Goal: Communication & Community: Share content

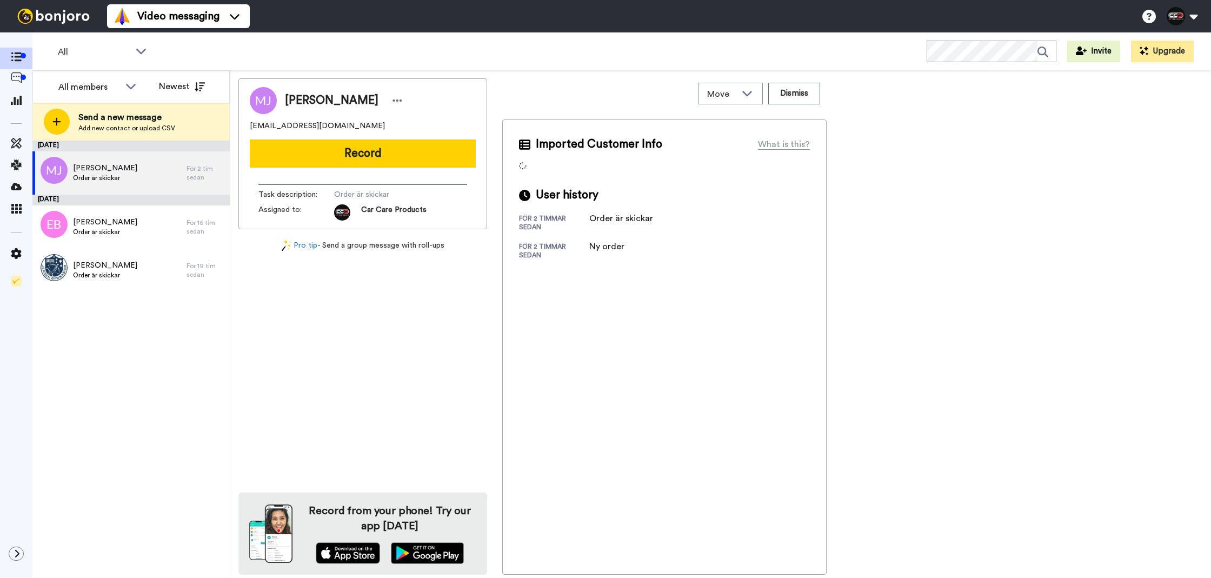
click at [411, 171] on div "[PERSON_NAME] [EMAIL_ADDRESS][DOMAIN_NAME] Record Task description : Order är s…" at bounding box center [362, 153] width 249 height 151
click at [421, 161] on button "Record" at bounding box center [363, 154] width 226 height 28
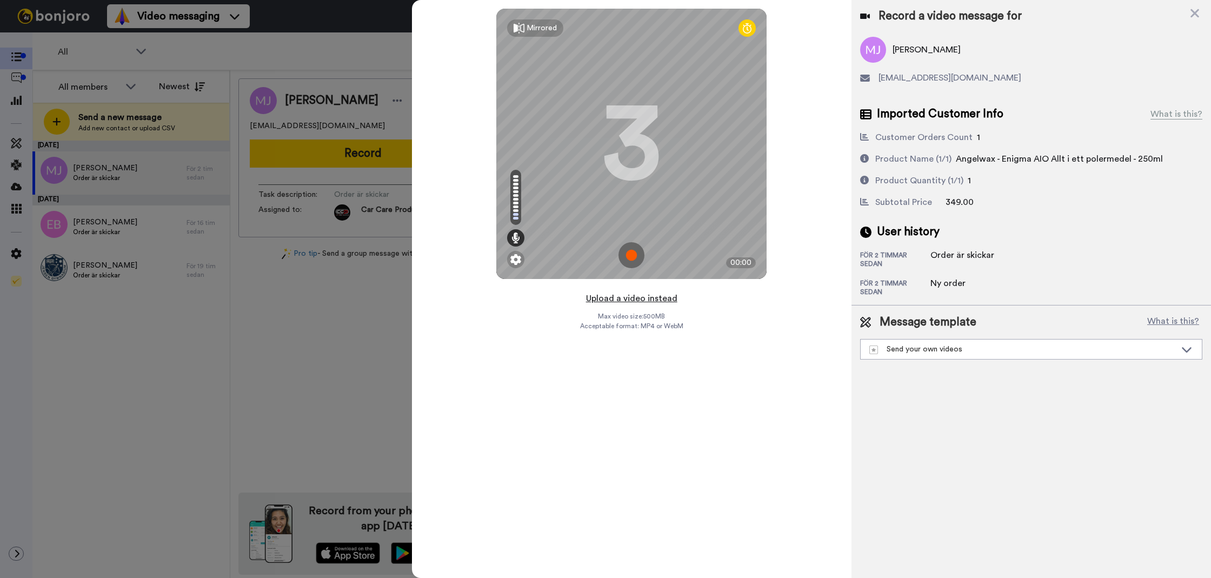
click at [604, 301] on button "Upload a video instead" at bounding box center [632, 298] width 98 height 14
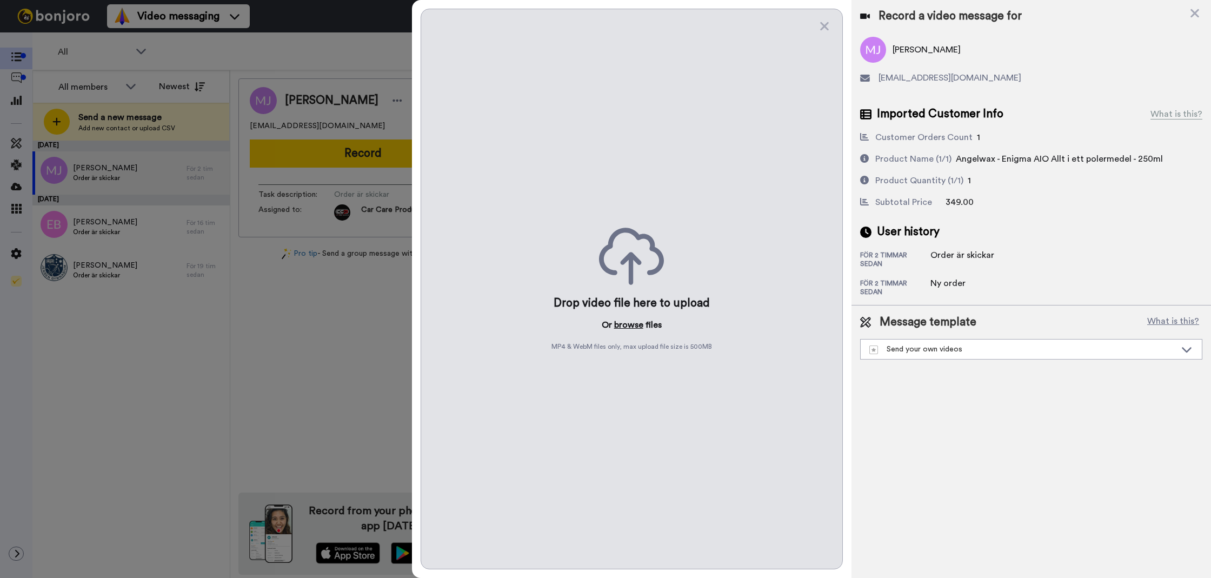
click at [616, 327] on button "browse" at bounding box center [628, 325] width 29 height 13
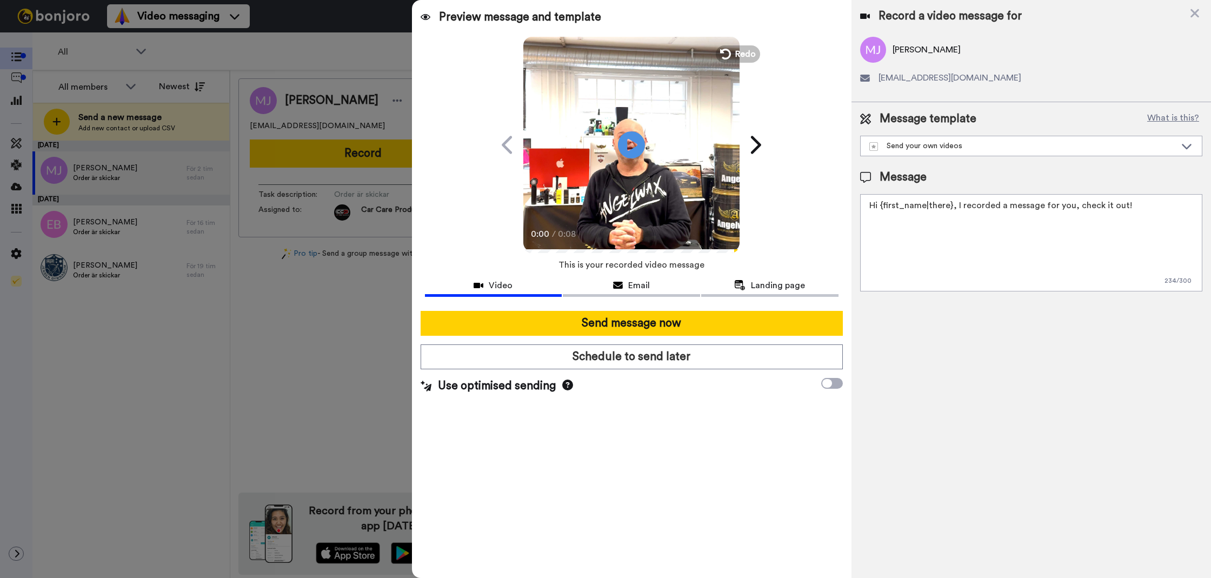
click at [916, 275] on textarea "Hi {first_name|there}, I recorded a message for you, check it out!" at bounding box center [1031, 242] width 342 height 97
click at [946, 216] on textarea "Tack för att du handlar hos oss! Välkommen åter." at bounding box center [1031, 242] width 342 height 97
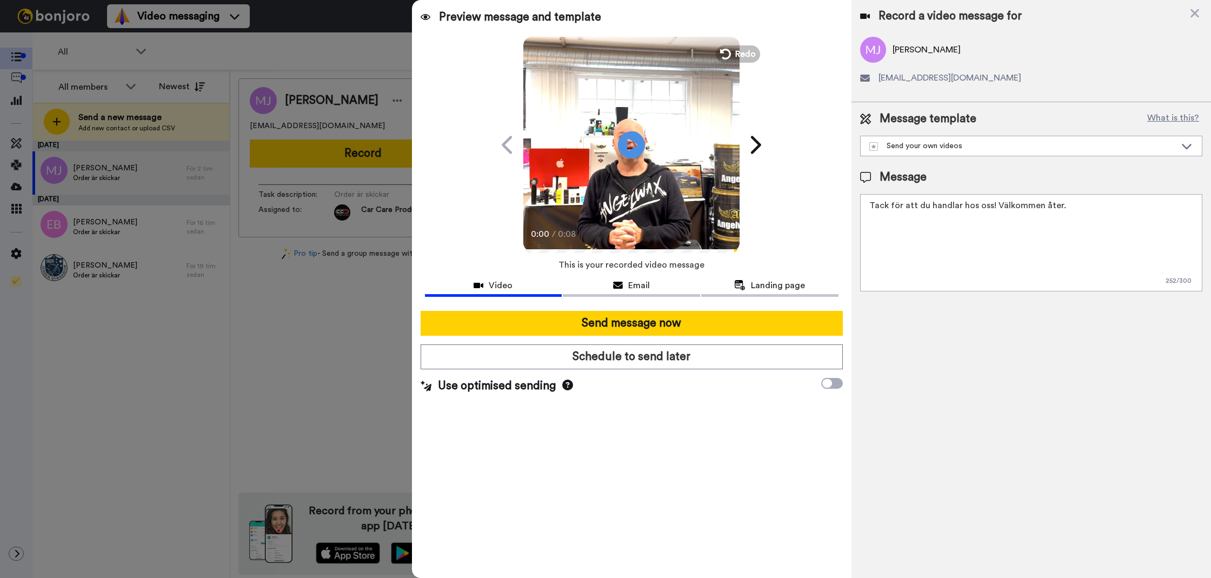
click at [946, 216] on textarea "Tack för att du handlar hos oss! Välkommen åter." at bounding box center [1031, 242] width 342 height 97
type textarea "Tack för att du handlar hos oss! Välkommen åter."
click at [1118, 495] on div "Record a video message for [PERSON_NAME] [EMAIL_ADDRESS][DOMAIN_NAME] Message t…" at bounding box center [1032, 289] width 360 height 578
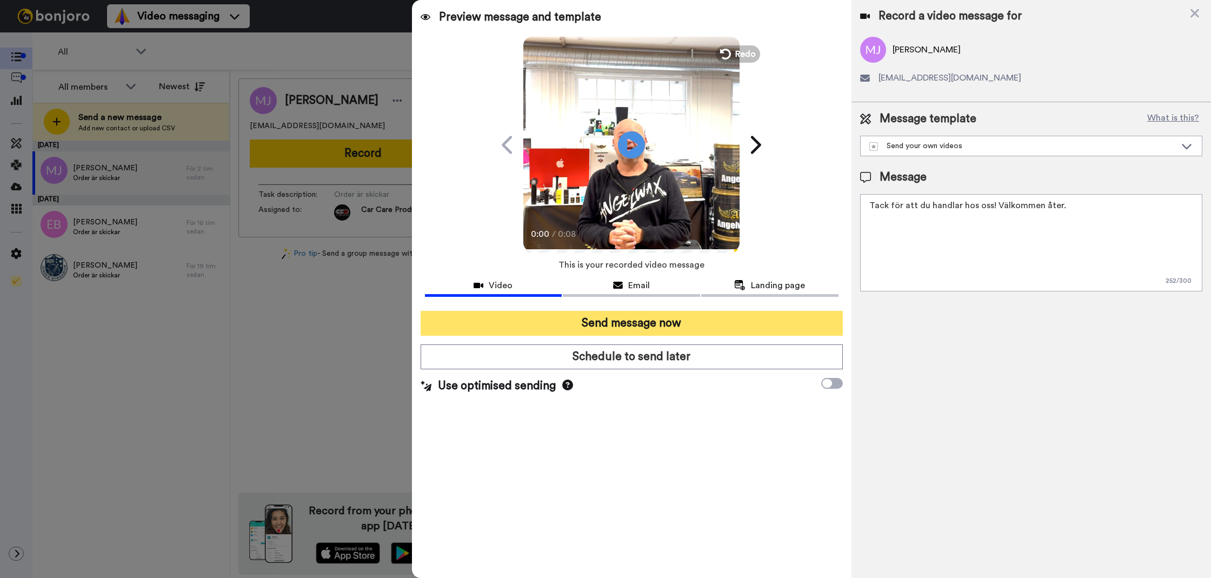
click at [654, 326] on button "Send message now" at bounding box center [632, 323] width 422 height 25
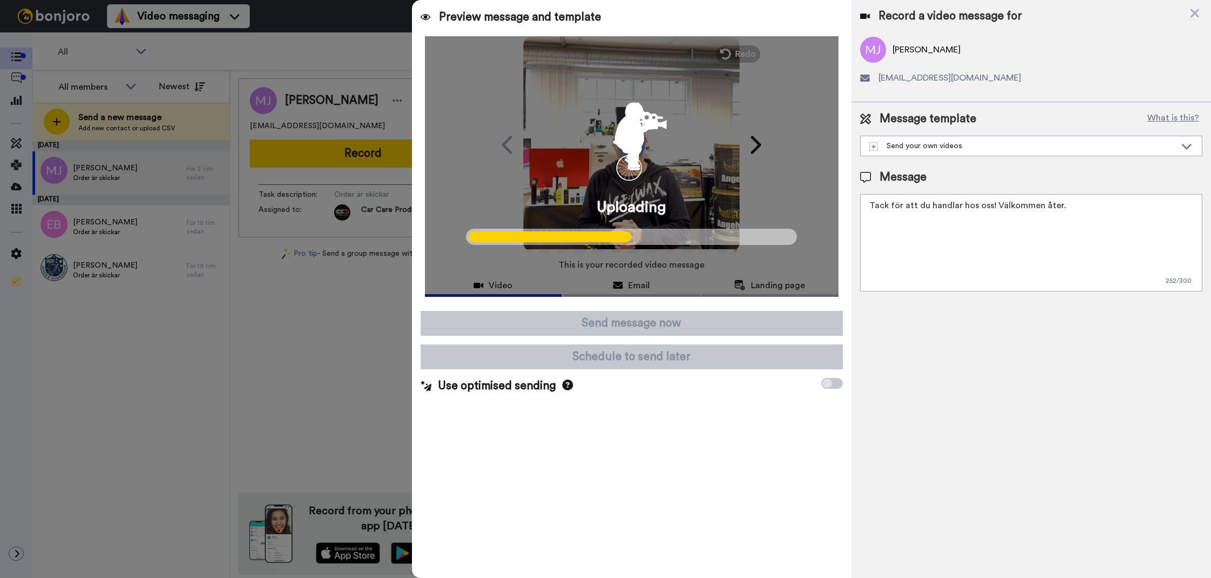
click at [956, 261] on textarea "Tack för att du handlar hos oss! Välkommen åter." at bounding box center [1031, 242] width 342 height 97
click at [865, 361] on div "Record a video message for [PERSON_NAME] [EMAIL_ADDRESS][DOMAIN_NAME] Message t…" at bounding box center [1032, 289] width 360 height 578
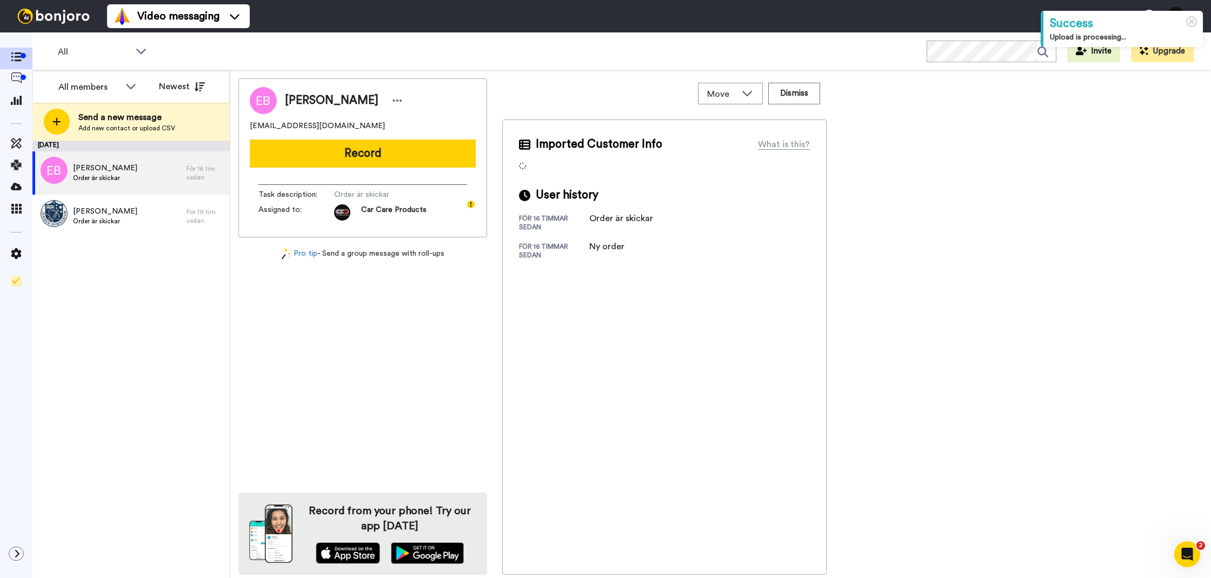
click at [359, 164] on button "Record" at bounding box center [363, 154] width 226 height 28
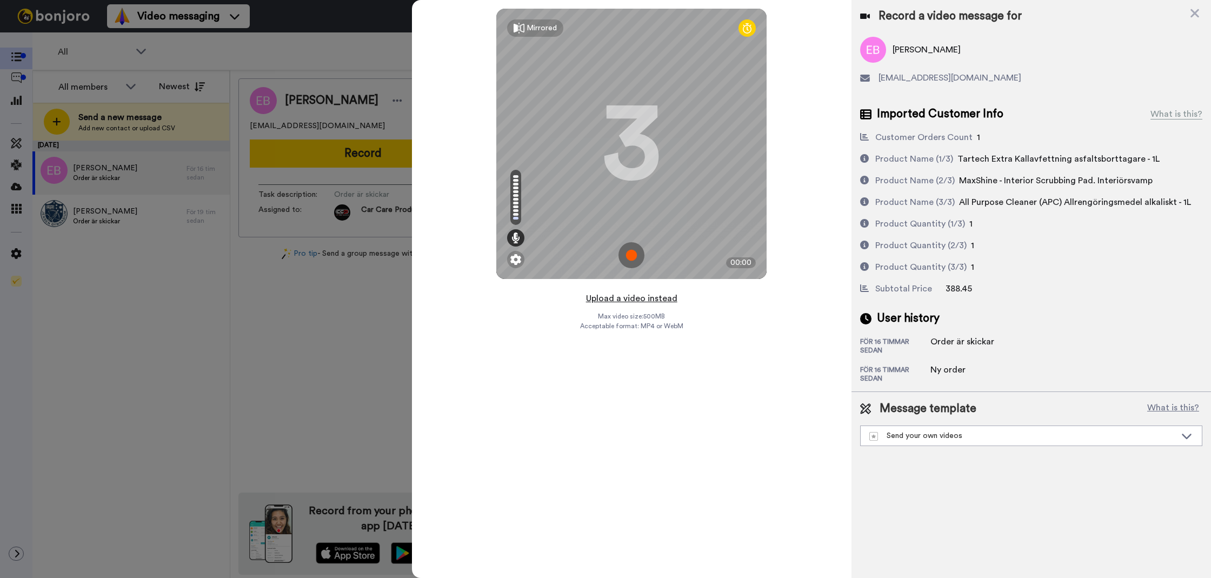
click at [606, 303] on button "Upload a video instead" at bounding box center [632, 298] width 98 height 14
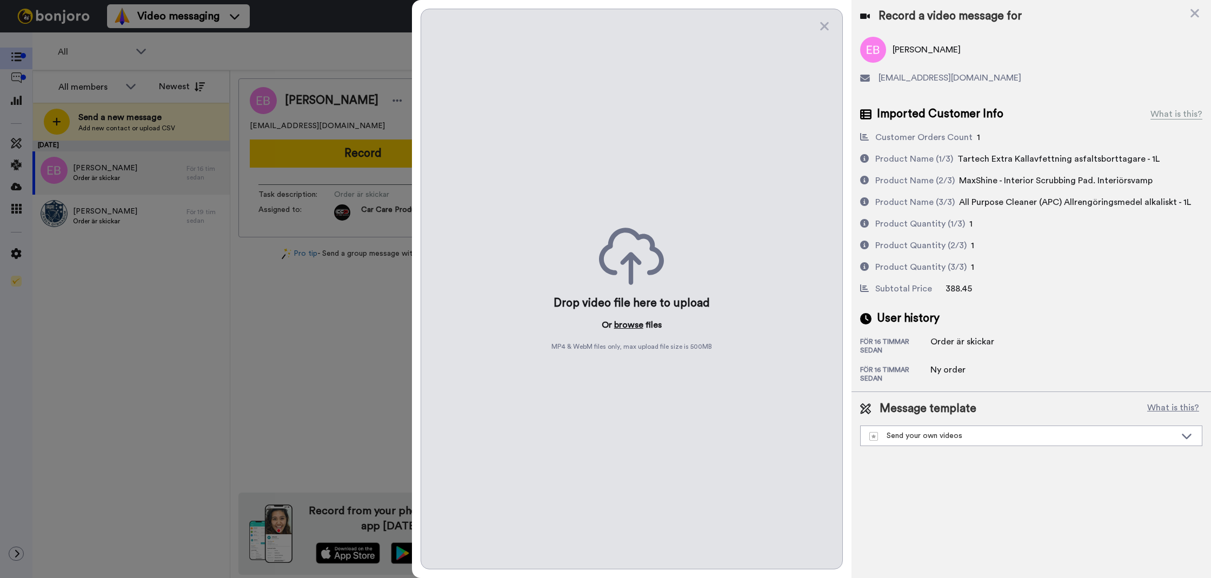
click at [642, 329] on button "browse" at bounding box center [628, 325] width 29 height 13
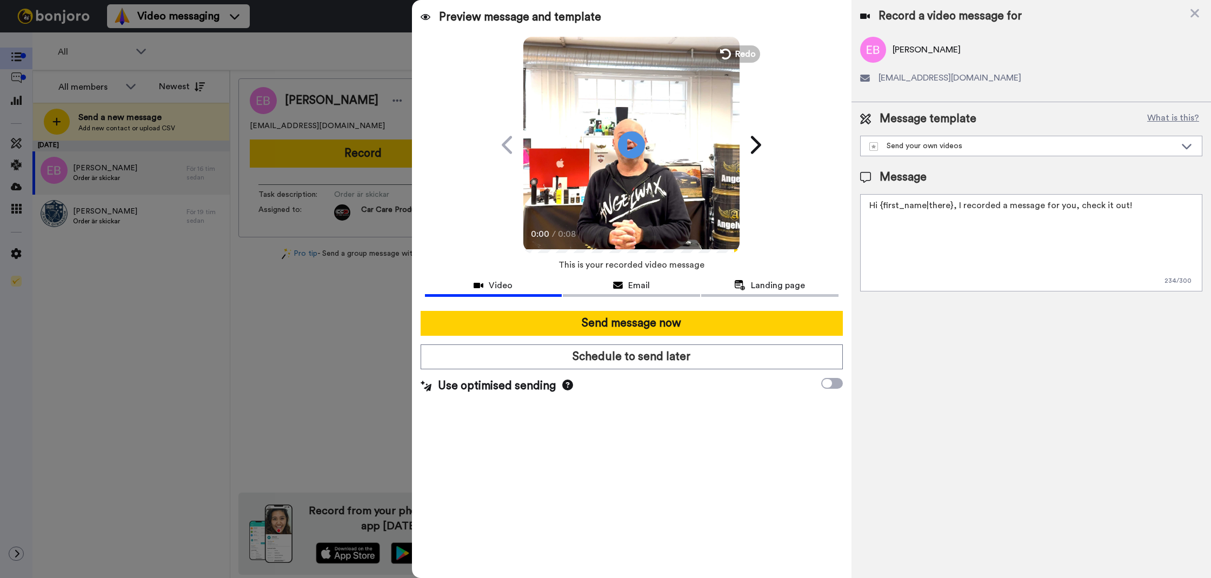
click at [958, 209] on textarea "Hi {first_name|there}, I recorded a message for you, check it out!" at bounding box center [1031, 242] width 342 height 97
paste textarea "Tack för att du handlar hos oss! Välkommen åter."
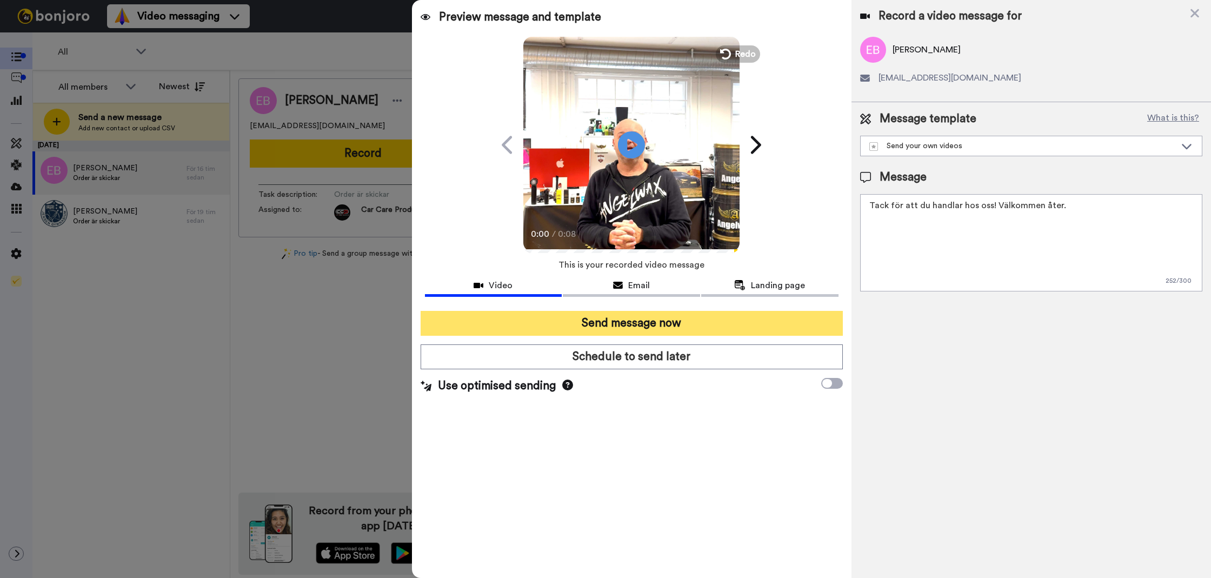
type textarea "Tack för att du handlar hos oss! Välkommen åter."
click at [722, 317] on button "Send message now" at bounding box center [632, 323] width 422 height 25
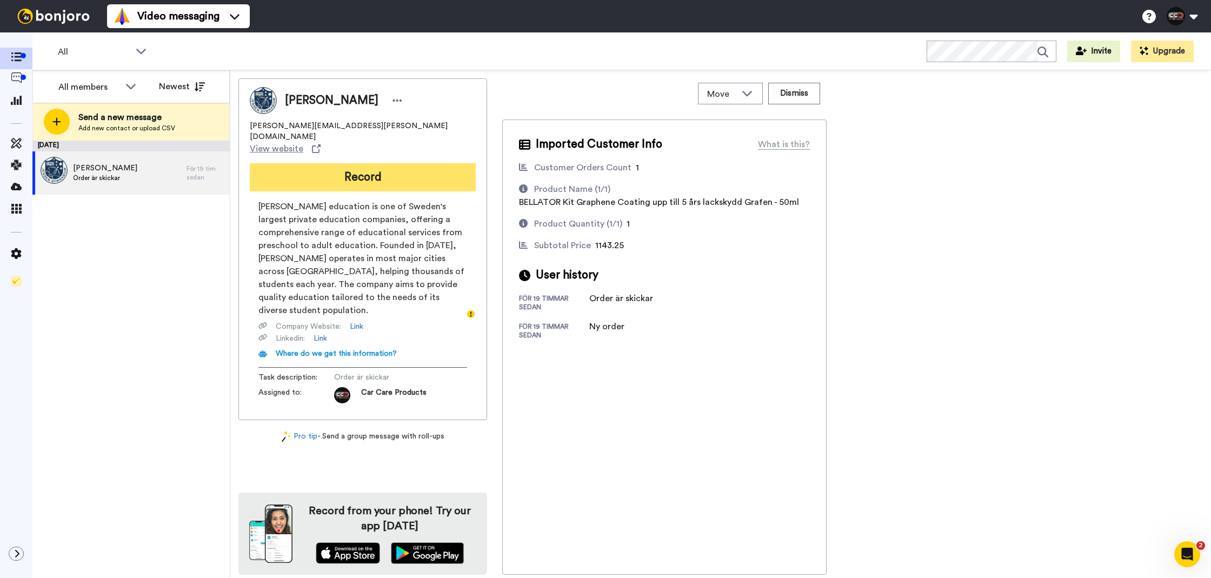
click at [460, 163] on button "Record" at bounding box center [363, 177] width 226 height 28
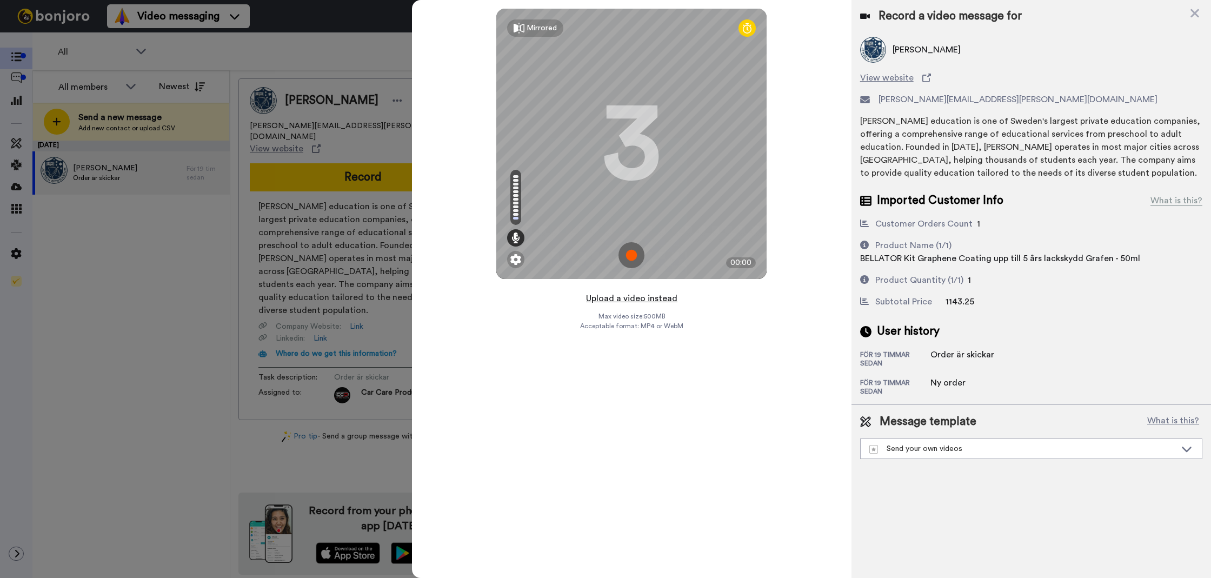
click at [648, 297] on button "Upload a video instead" at bounding box center [632, 298] width 98 height 14
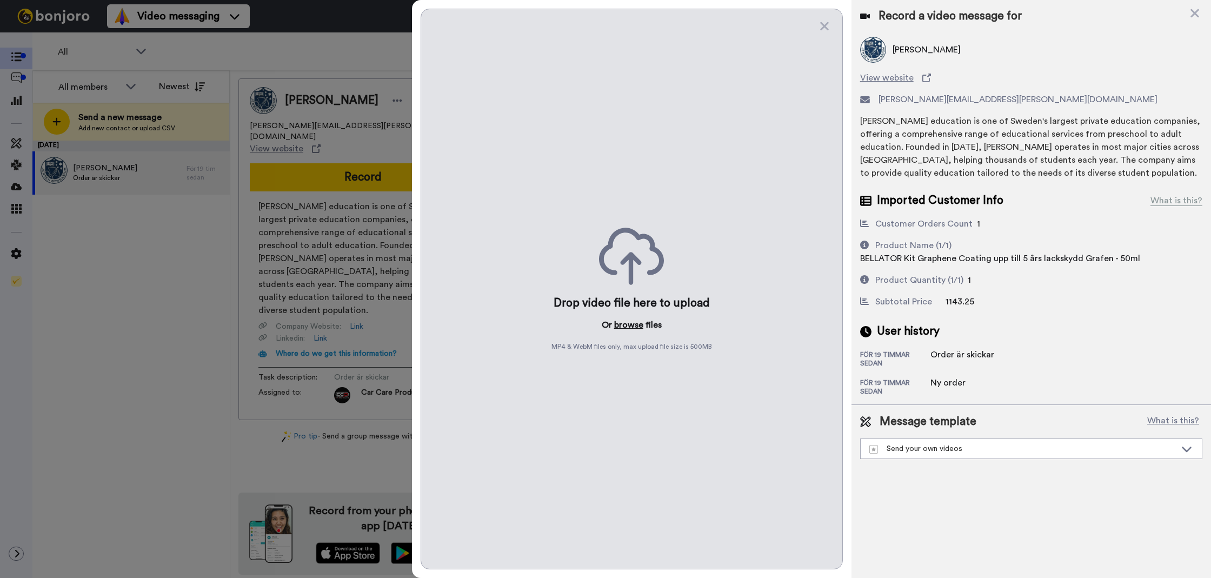
click at [640, 326] on button "browse" at bounding box center [628, 325] width 29 height 13
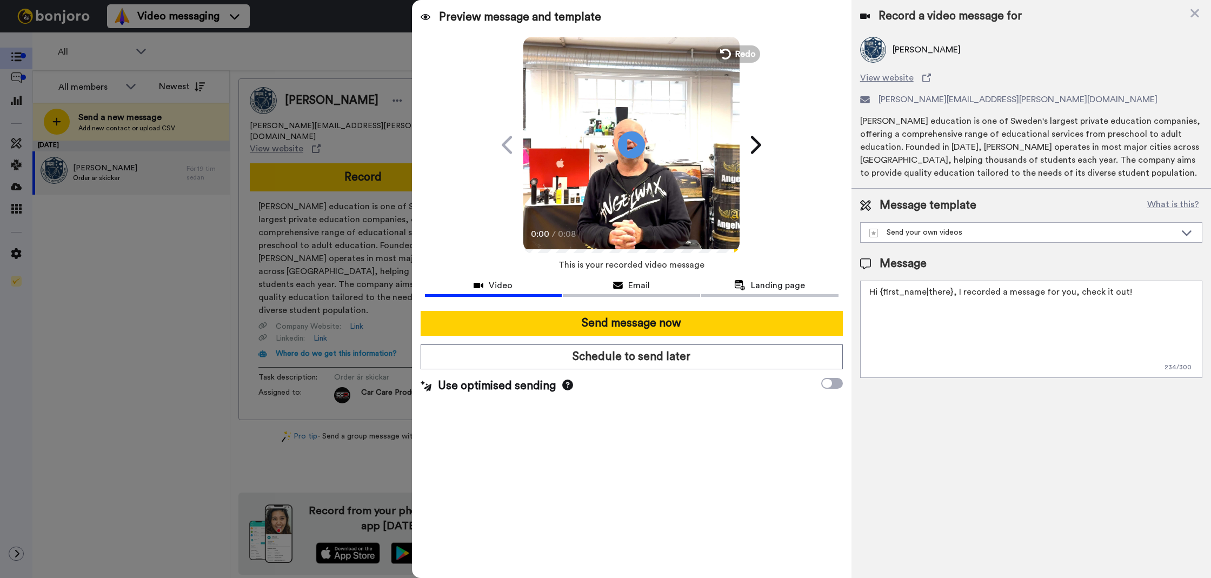
click at [932, 335] on textarea "Hi {first_name|there}, I recorded a message for you, check it out!" at bounding box center [1031, 329] width 342 height 97
paste textarea "Tack för att du handlar hos oss! Välkommen åter."
type textarea "Tack för att du handlar hos oss! Välkommen åter."
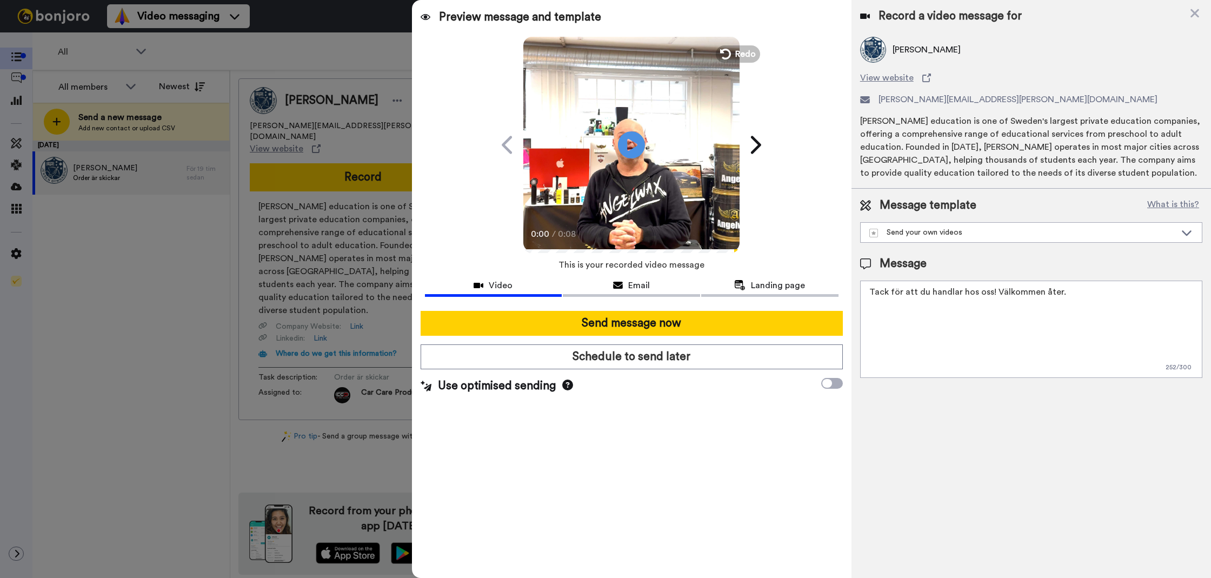
click at [919, 52] on span "[PERSON_NAME]" at bounding box center [927, 49] width 68 height 13
click at [936, 54] on div "[PERSON_NAME]" at bounding box center [1031, 50] width 342 height 26
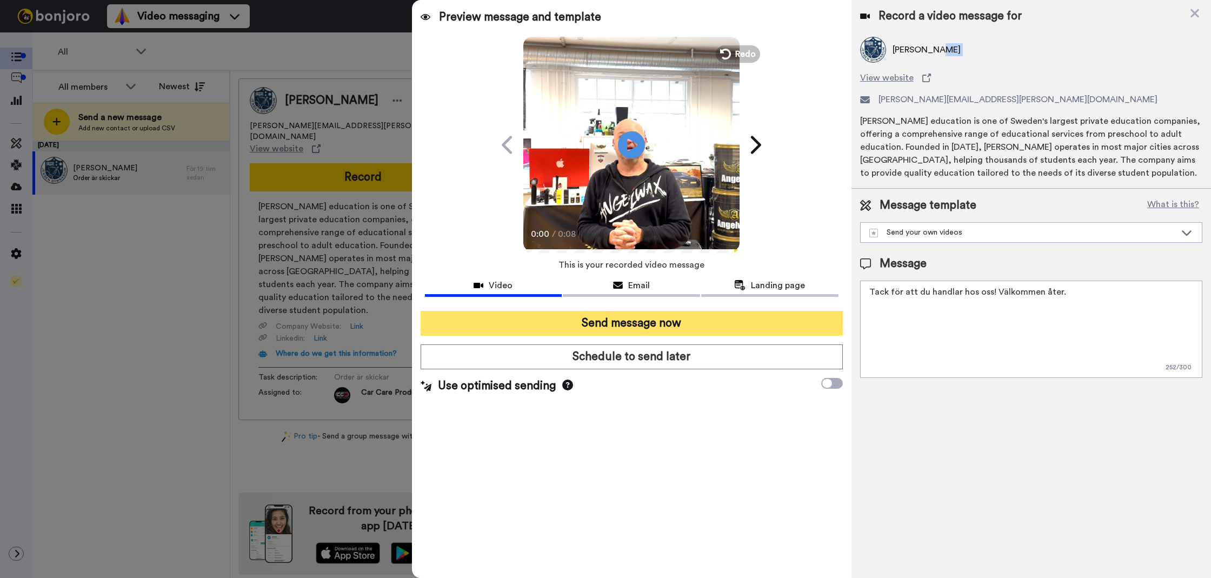
click at [758, 311] on button "Send message now" at bounding box center [632, 323] width 422 height 25
